Goal: Transaction & Acquisition: Purchase product/service

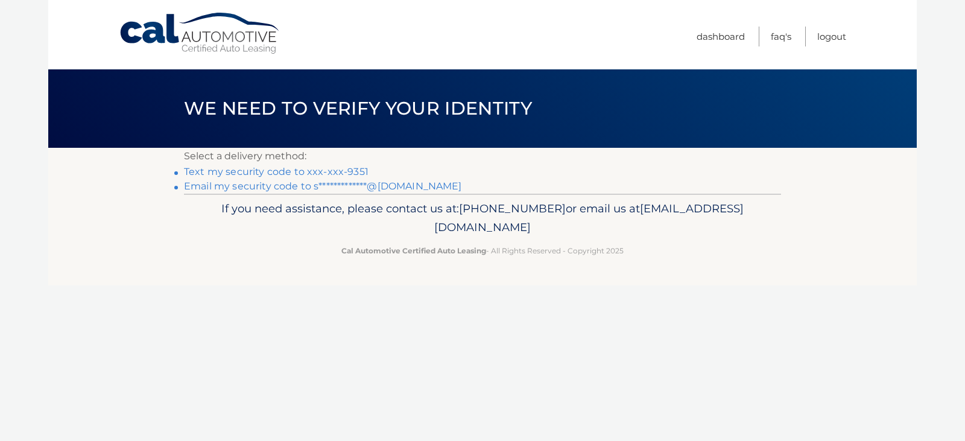
drag, startPoint x: 0, startPoint y: 0, endPoint x: 280, endPoint y: 170, distance: 328.0
click at [280, 170] on link "Text my security code to xxx-xxx-9351" at bounding box center [276, 171] width 185 height 11
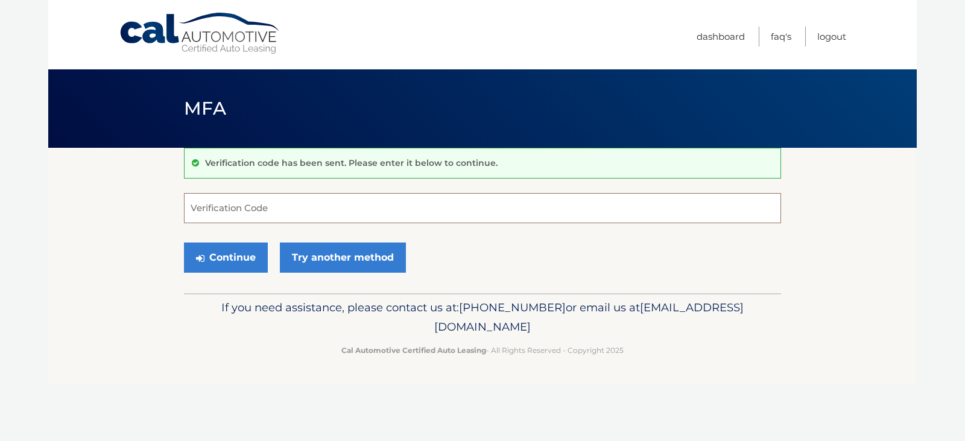
click at [261, 204] on input "Verification Code" at bounding box center [482, 208] width 597 height 30
type input "827187"
click at [229, 255] on button "Continue" at bounding box center [226, 257] width 84 height 30
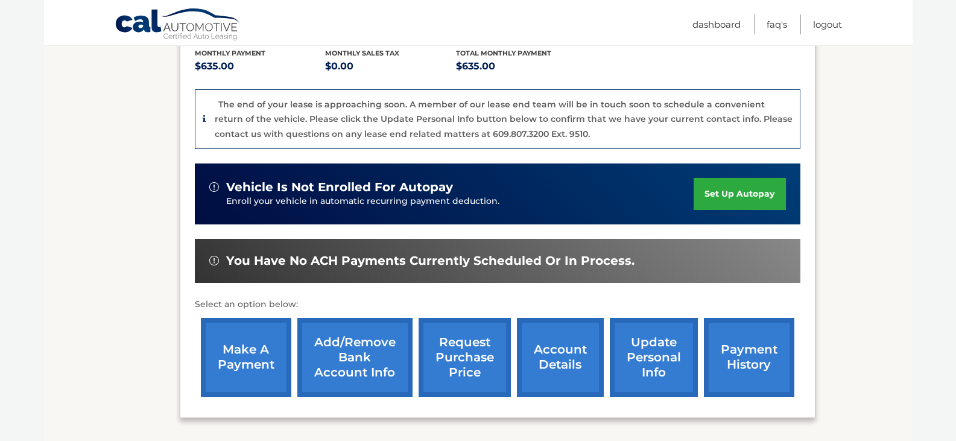
scroll to position [302, 0]
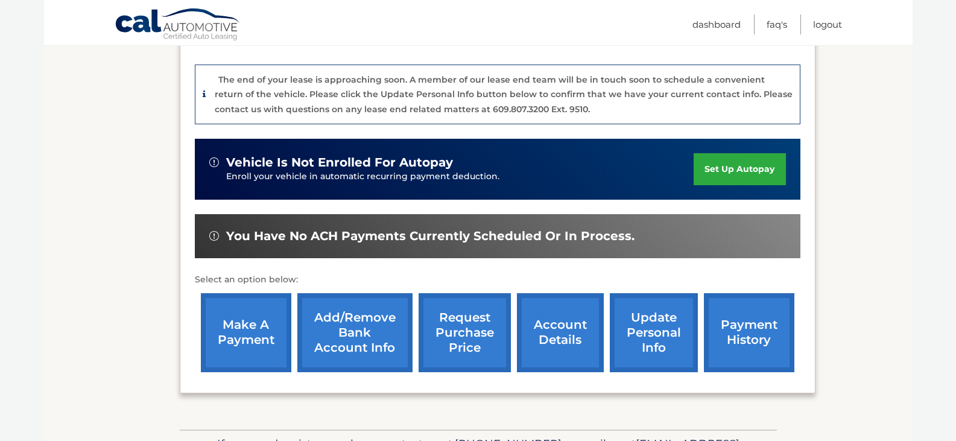
click at [252, 323] on link "make a payment" at bounding box center [246, 332] width 90 height 79
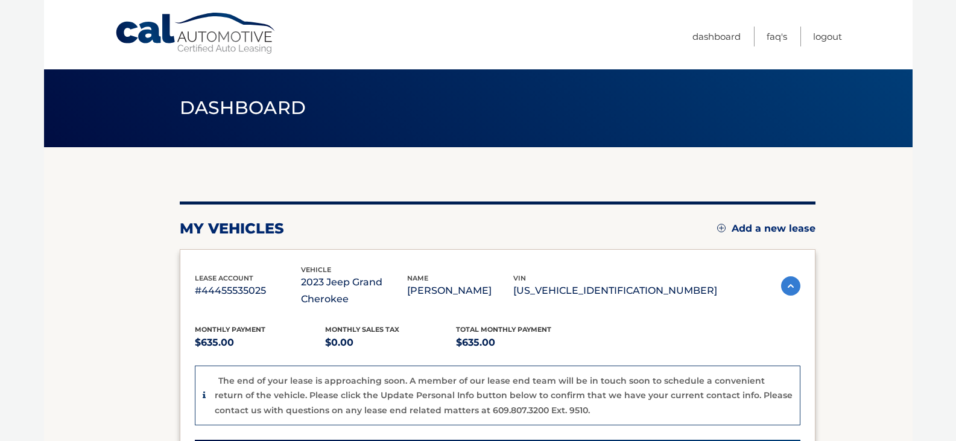
scroll to position [0, 0]
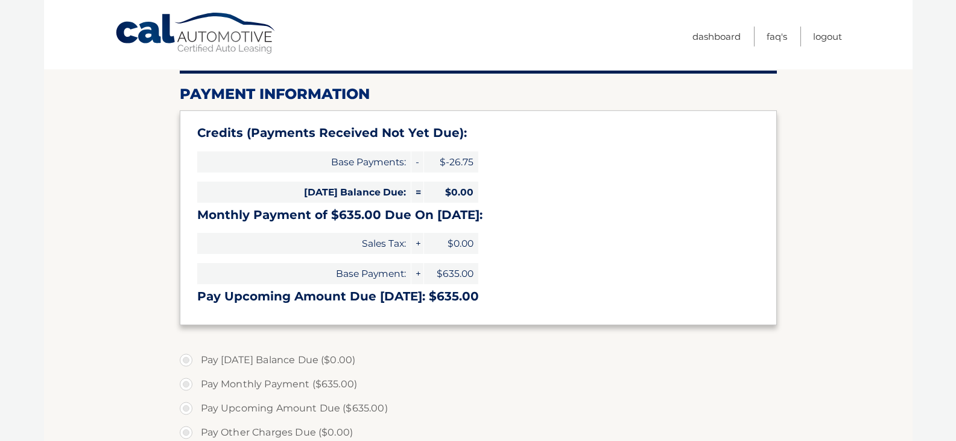
select select "YzExY2QxYWQtYThlZC00NWMyLTkyNzAtYWM1ZThkZDFkNmRh"
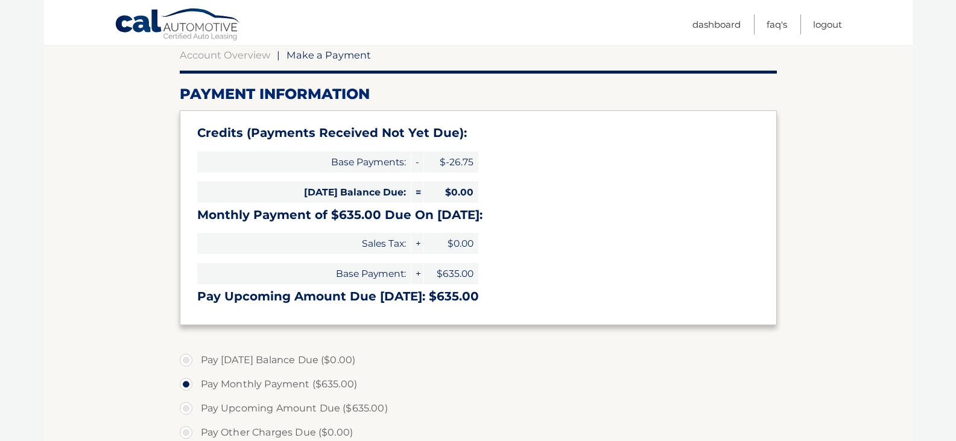
scroll to position [181, 0]
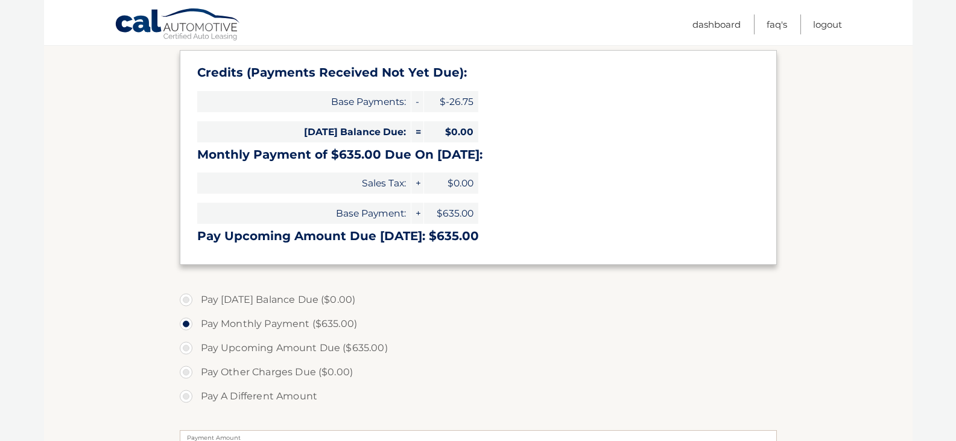
click at [423, 324] on label "Pay Monthly Payment ($635.00)" at bounding box center [478, 324] width 597 height 24
click at [197, 324] on input "Pay Monthly Payment ($635.00)" at bounding box center [191, 321] width 12 height 19
